Goal: Information Seeking & Learning: Learn about a topic

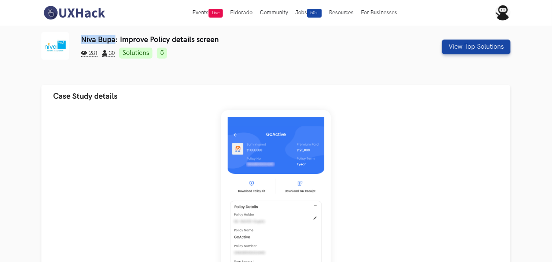
drag, startPoint x: 84, startPoint y: 37, endPoint x: 115, endPoint y: 40, distance: 31.3
click at [115, 40] on h3 "Niva Bupa: Improve Policy details screen" at bounding box center [236, 39] width 310 height 9
copy h3 "Niva Bupa"
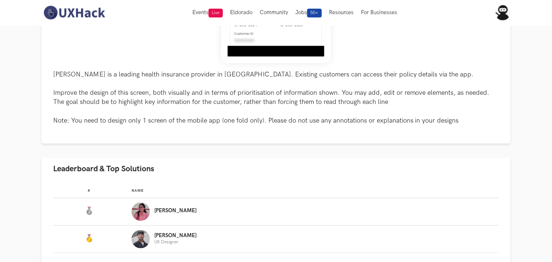
scroll to position [244, 0]
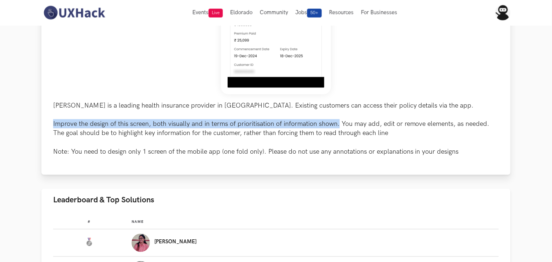
drag, startPoint x: 54, startPoint y: 122, endPoint x: 340, endPoint y: 125, distance: 285.8
click at [340, 125] on p "Niva Bupa is a leading health insurance provider in India. Existing customers c…" at bounding box center [276, 128] width 446 height 55
copy p "Improve the design of this screen, both visually and in terms of prioritisation…"
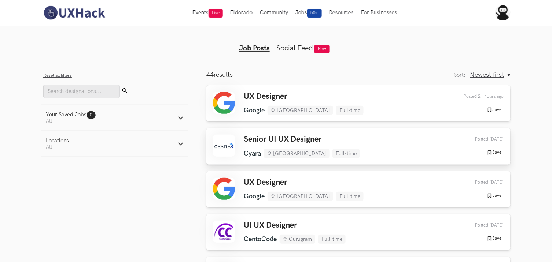
click at [336, 136] on div "Senior UI UX Designer Cyara Hyderabad Full-time Cyara Hyderabad Full-time 1 day…" at bounding box center [358, 146] width 291 height 23
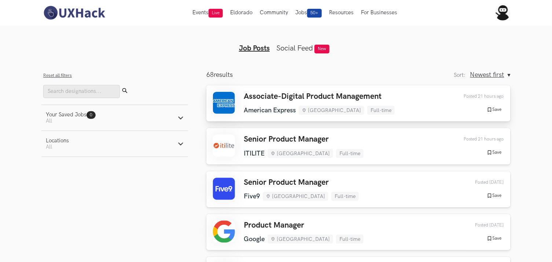
click at [408, 101] on div "Associate-Digital Product Management American Express Bengaluru Full-time Ameri…" at bounding box center [358, 103] width 291 height 23
click at [310, 144] on h3 "Senior Product Manager" at bounding box center [304, 140] width 120 height 10
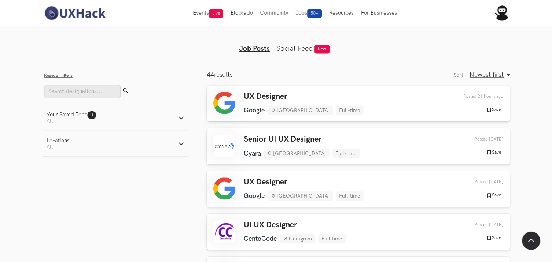
scroll to position [52, 0]
